Goal: Information Seeking & Learning: Learn about a topic

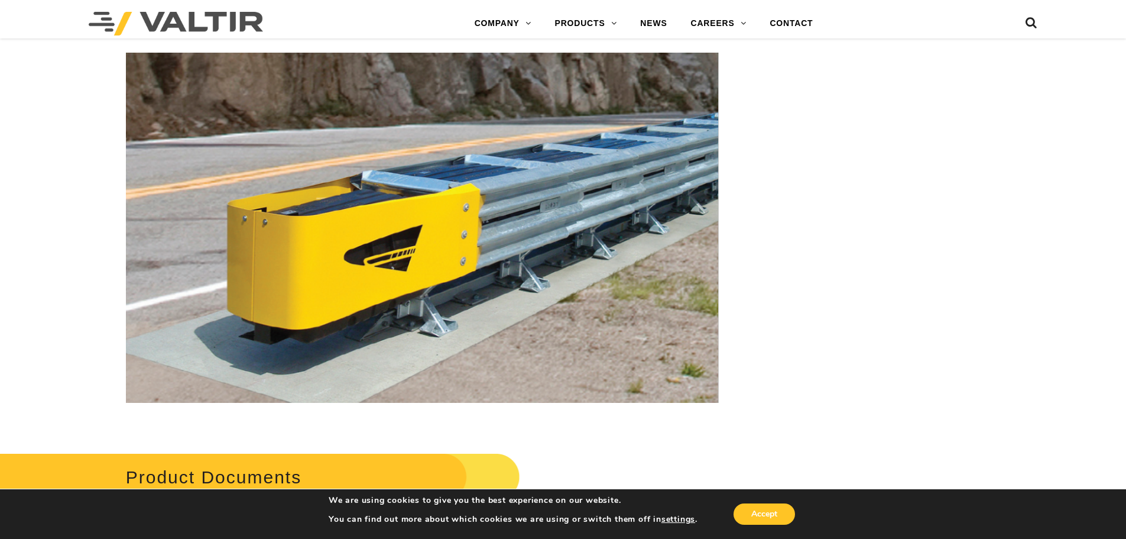
scroll to position [4434, 0]
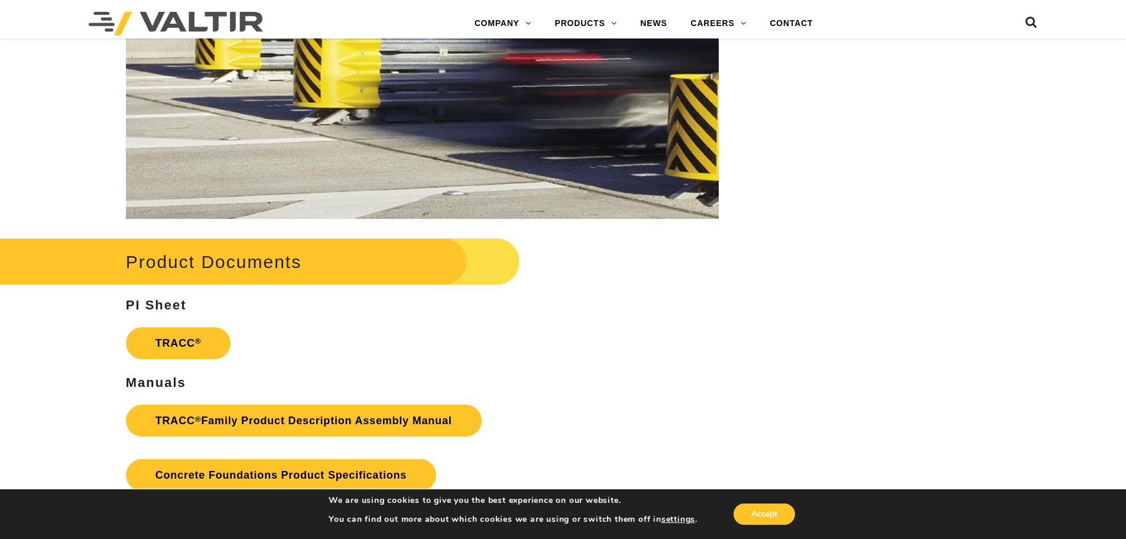
scroll to position [1774, 0]
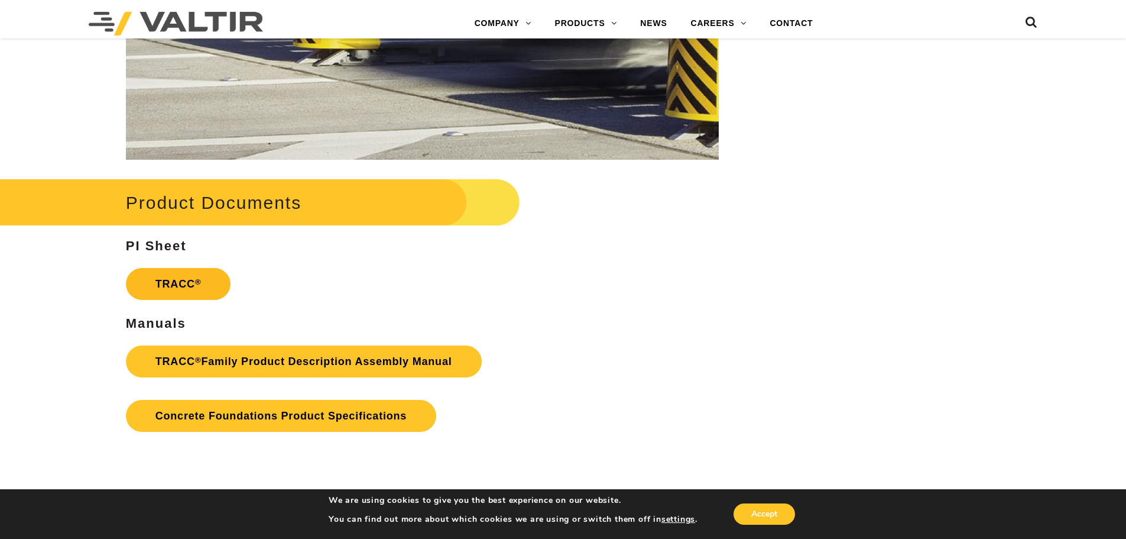
click at [191, 279] on link "TRACC ®" at bounding box center [178, 284] width 105 height 32
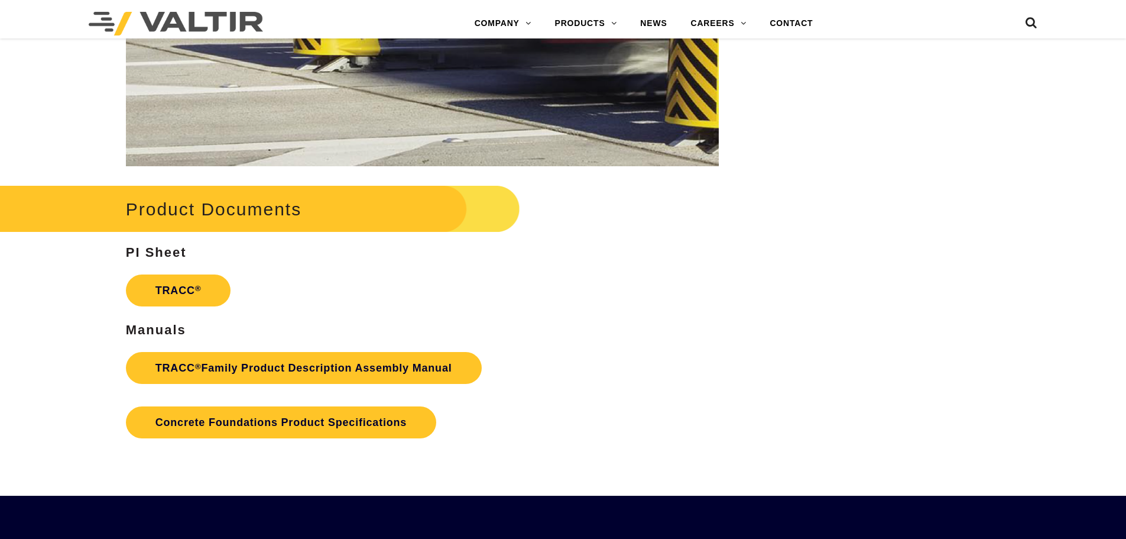
scroll to position [1774, 0]
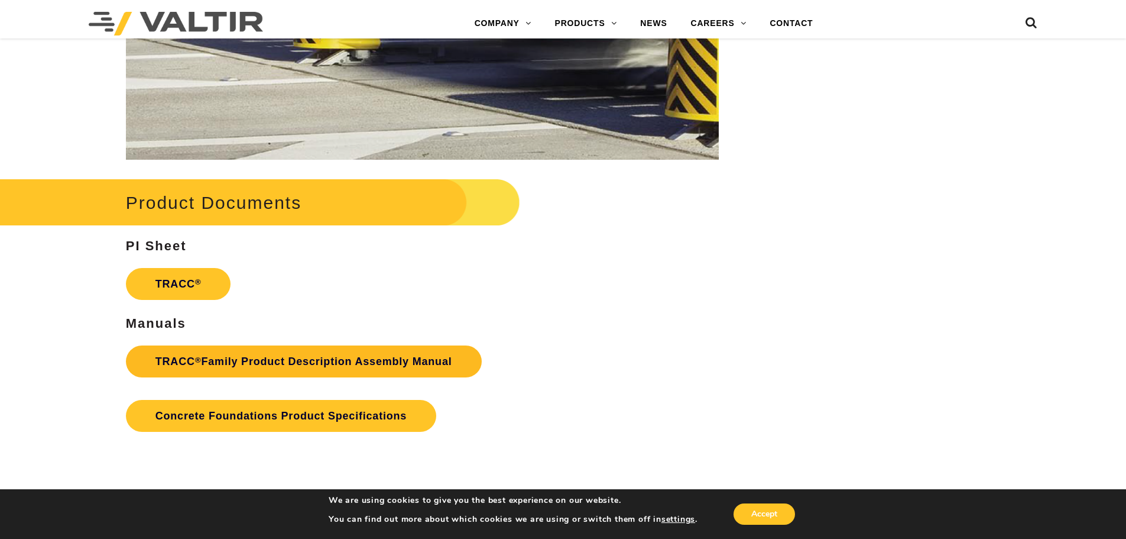
click at [310, 359] on link "TRACC ® Family Product Description Assembly Manual" at bounding box center [304, 361] width 356 height 32
